Goal: Transaction & Acquisition: Purchase product/service

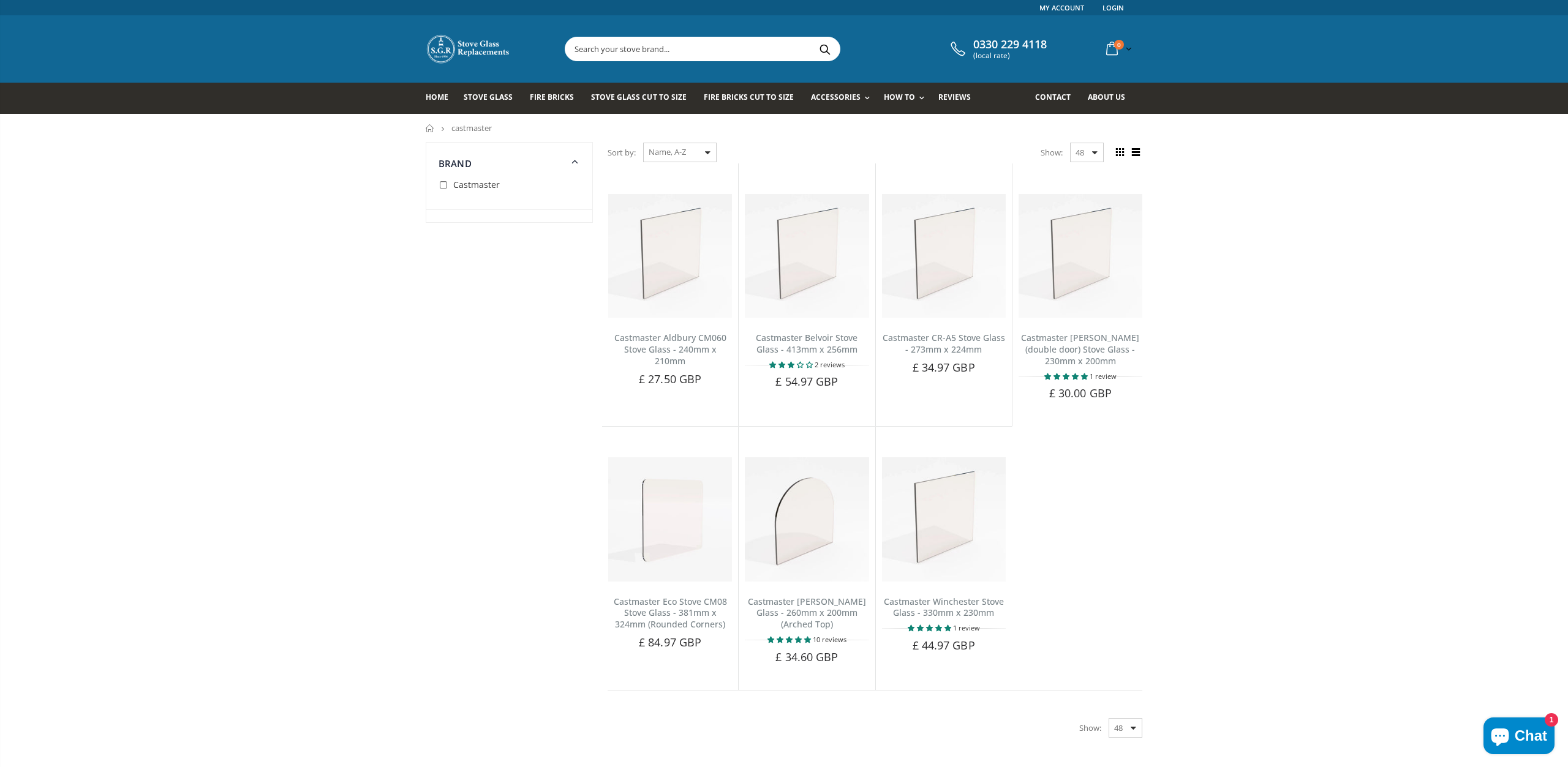
click at [638, 48] on input "text" at bounding box center [771, 49] width 411 height 23
paste input "The Valencia Wood Stove"
type input "The Valencia Wood Stove"
click at [824, 48] on button "Search" at bounding box center [825, 49] width 28 height 23
click at [444, 184] on input "checkbox" at bounding box center [444, 185] width 12 height 12
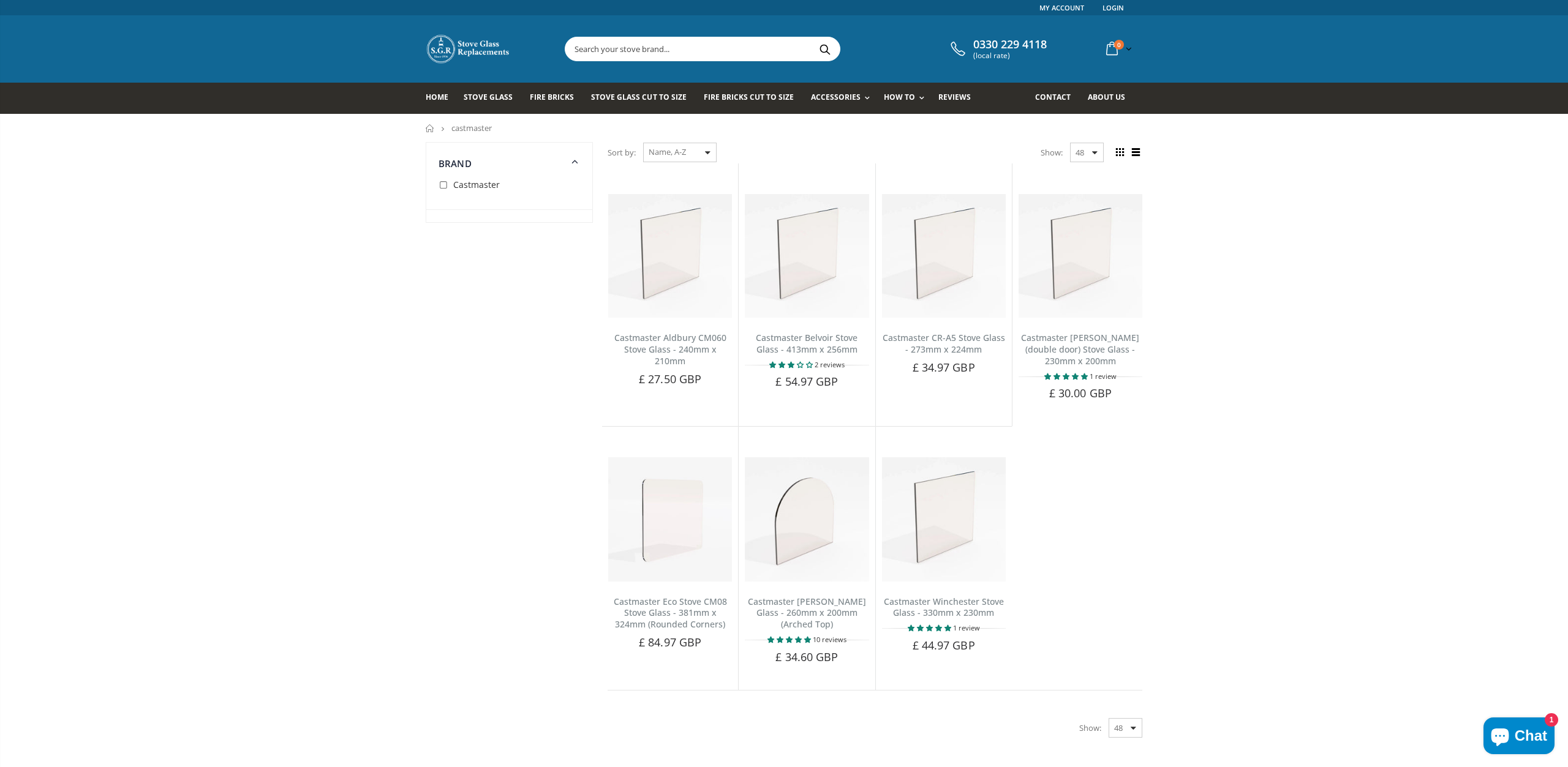
checkbox input "true"
click at [603, 54] on input "text" at bounding box center [771, 49] width 411 height 23
click at [826, 173] on link "Spare Parts" at bounding box center [881, 173] width 125 height 21
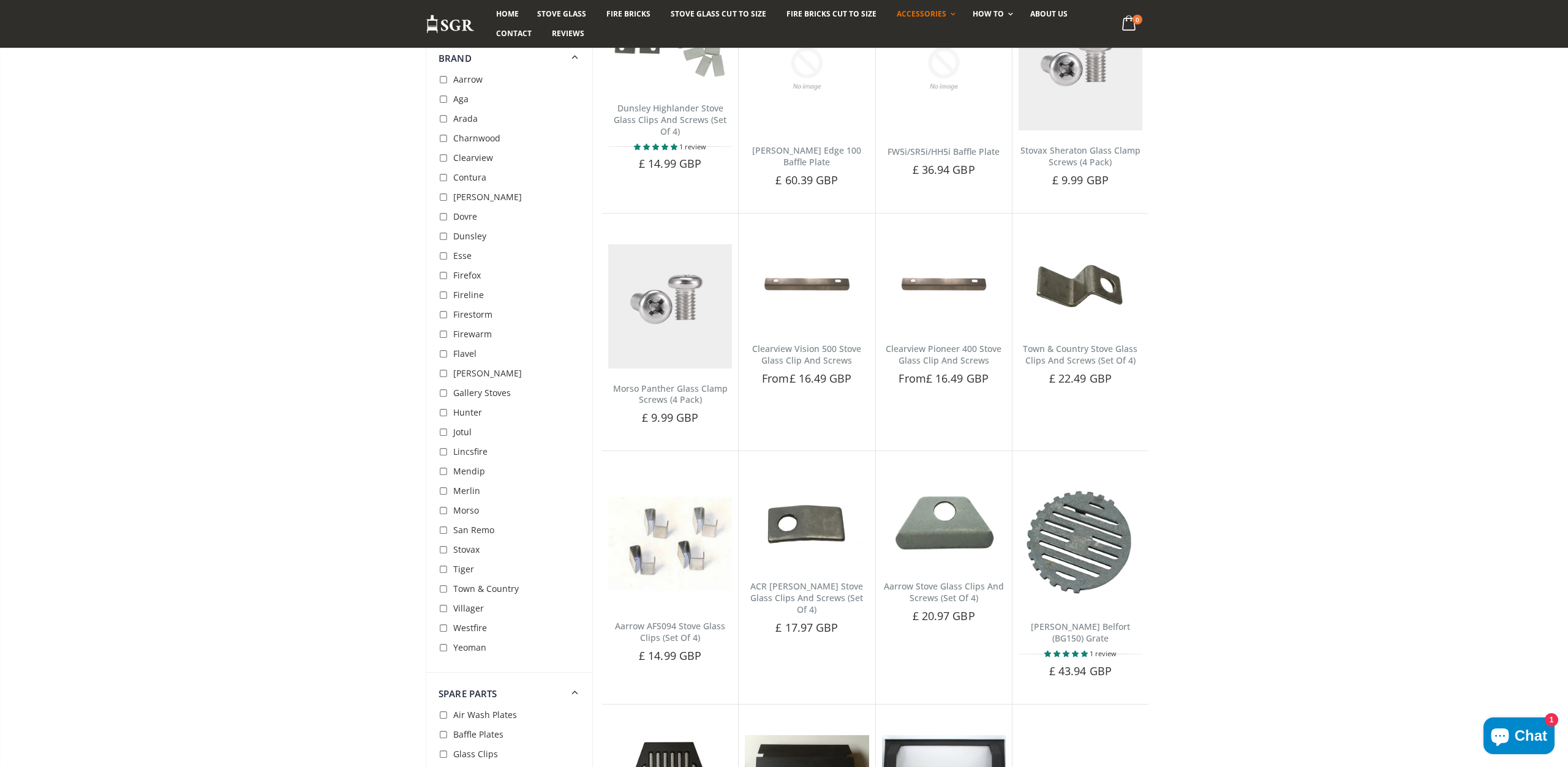
scroll to position [910, 0]
